Goal: Find contact information

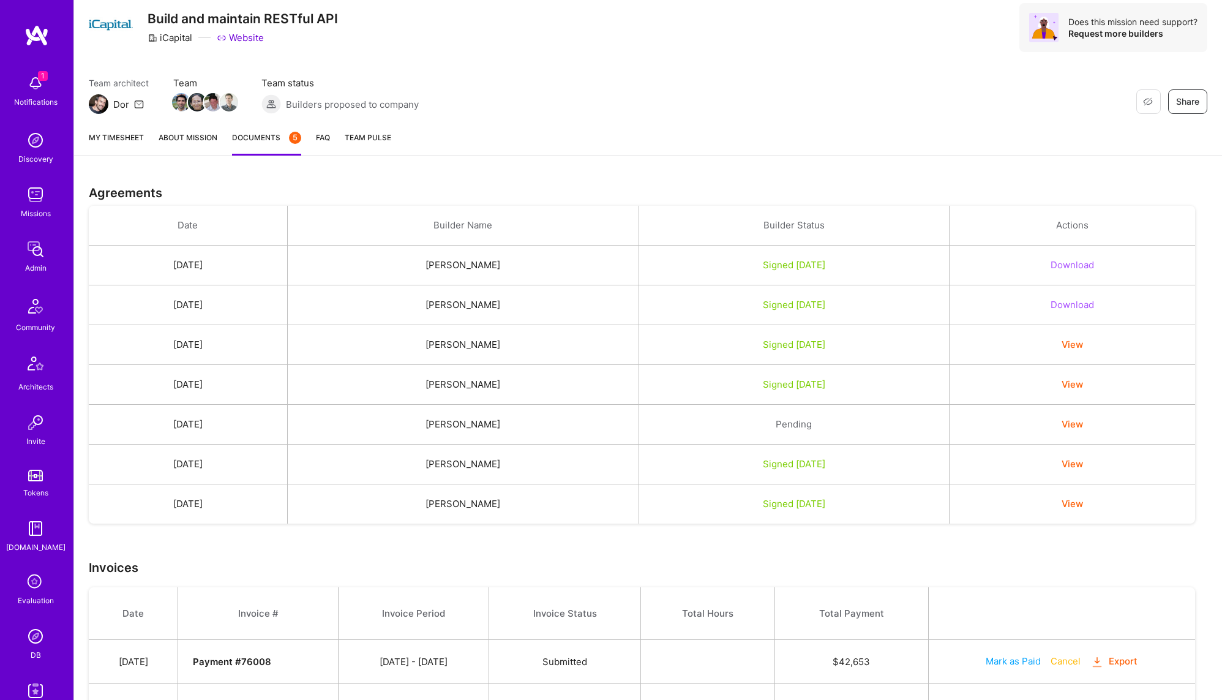
scroll to position [94, 0]
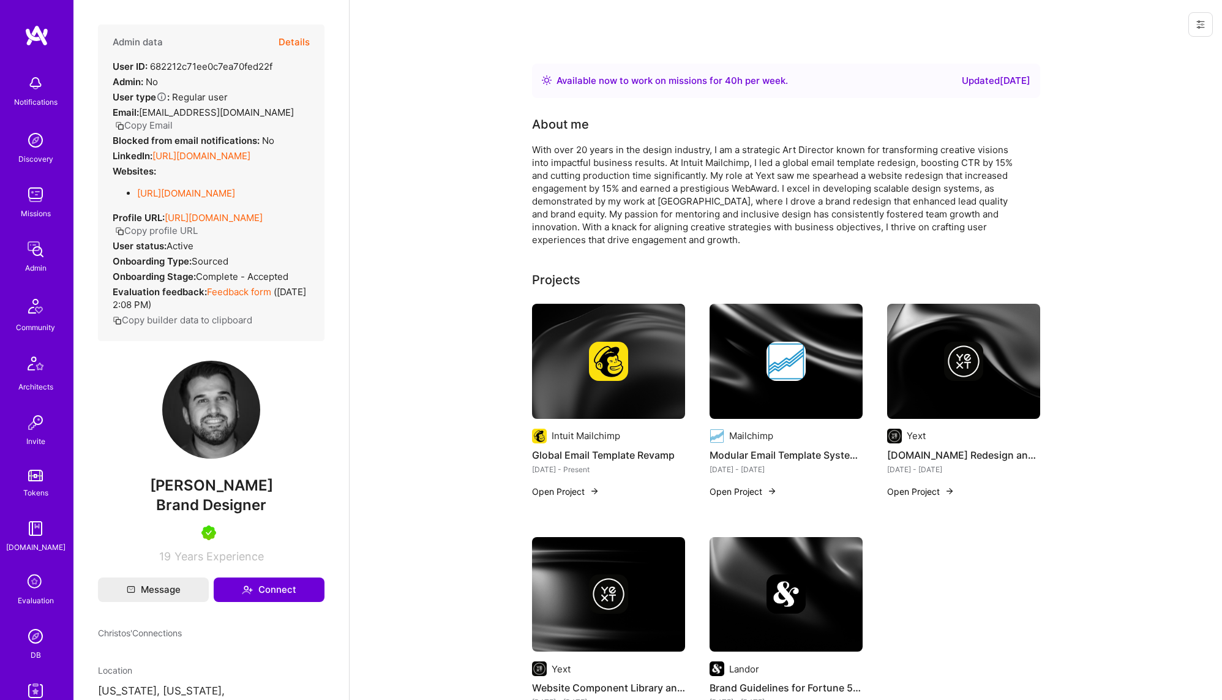
click at [221, 113] on span "[EMAIL_ADDRESS][DOMAIN_NAME]" at bounding box center [216, 113] width 155 height 12
click at [154, 122] on button "Copy Email" at bounding box center [144, 125] width 58 height 13
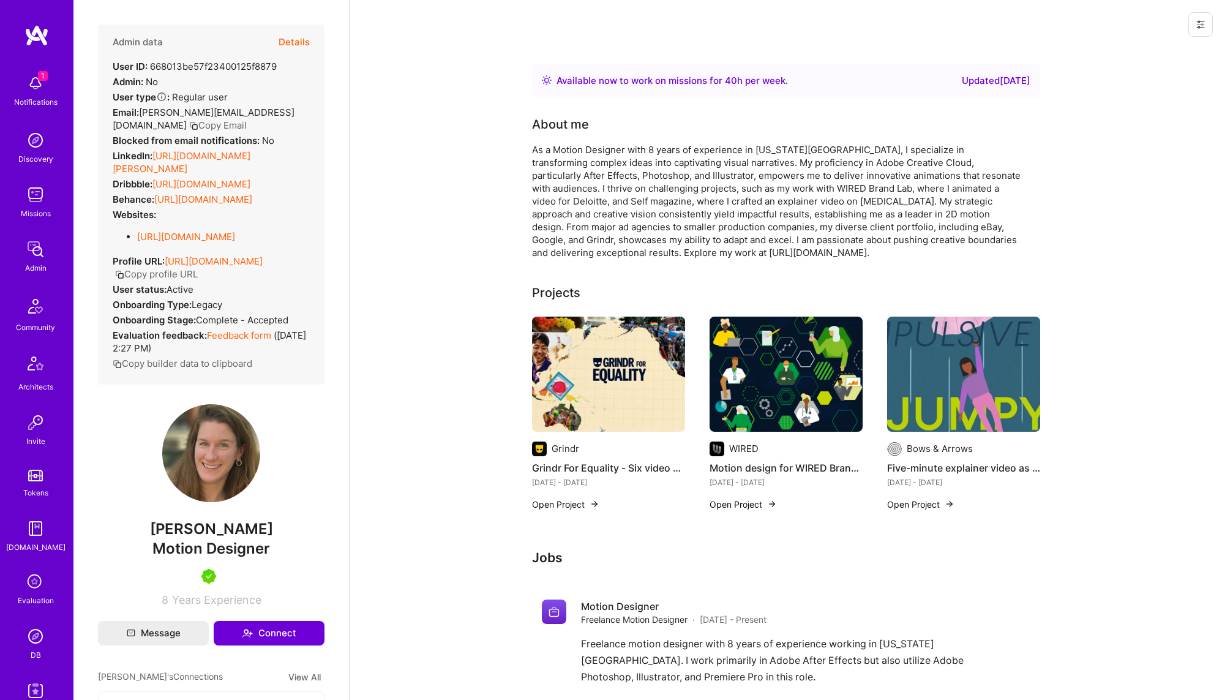
click at [189, 128] on button "Copy Email" at bounding box center [218, 125] width 58 height 13
